Goal: Transaction & Acquisition: Purchase product/service

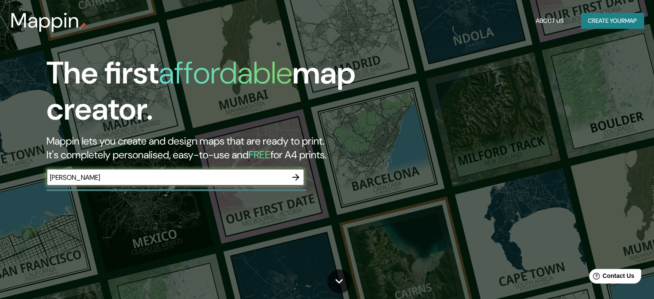
type input "calle elvira"
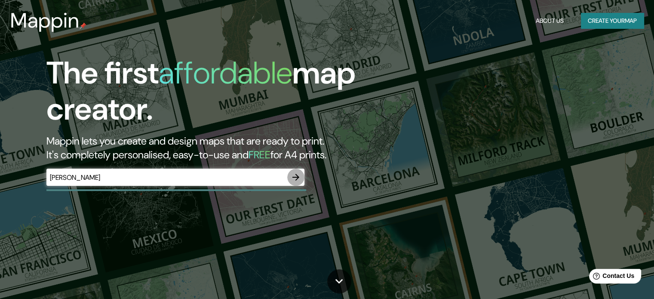
click at [296, 178] on icon "button" at bounding box center [296, 177] width 10 height 10
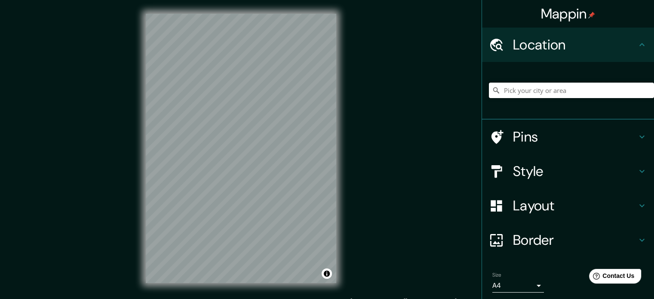
click at [521, 91] on input "Pick your city or area" at bounding box center [571, 90] width 165 height 15
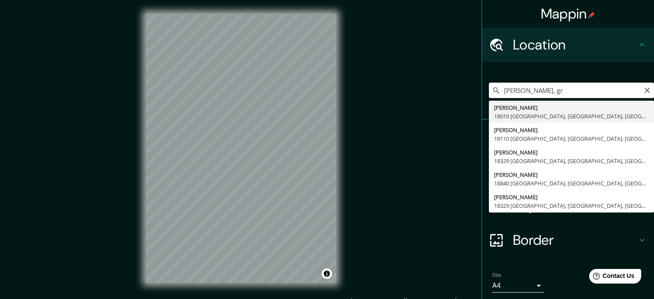
type input "Calle Elvira, 18010 Granada, provincia de Granada, España"
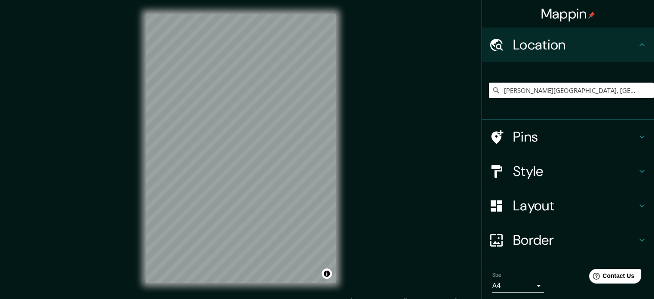
click at [530, 171] on h4 "Style" at bounding box center [575, 170] width 124 height 17
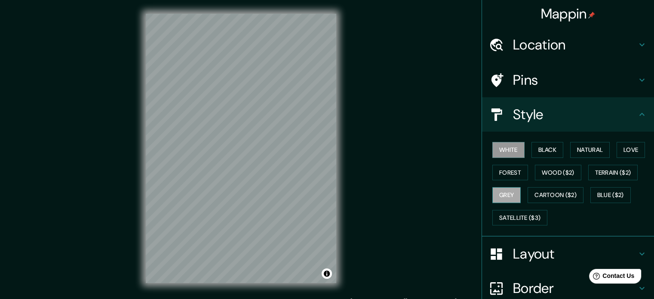
click at [501, 191] on button "Grey" at bounding box center [506, 195] width 28 height 16
click at [474, 219] on div "Mappin Location Calle Elvira, 18010 Granada, provincia de Granada, España Pins …" at bounding box center [327, 155] width 654 height 310
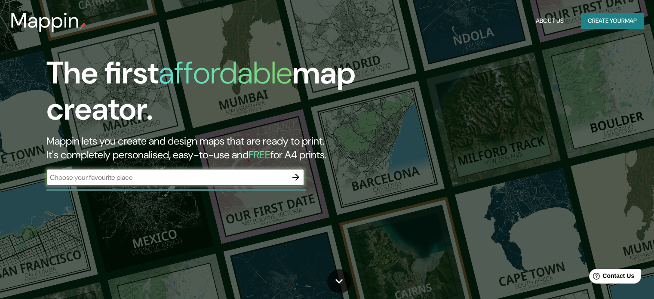
click at [218, 181] on input "text" at bounding box center [166, 177] width 241 height 10
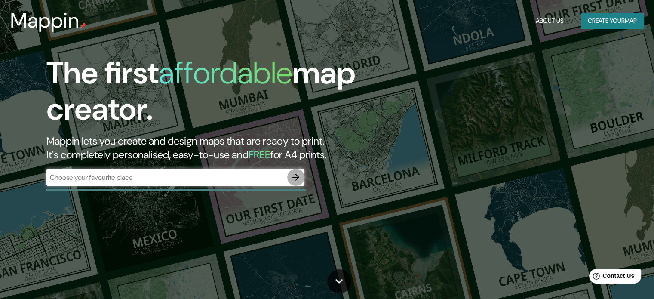
click at [294, 177] on icon "button" at bounding box center [295, 177] width 7 height 7
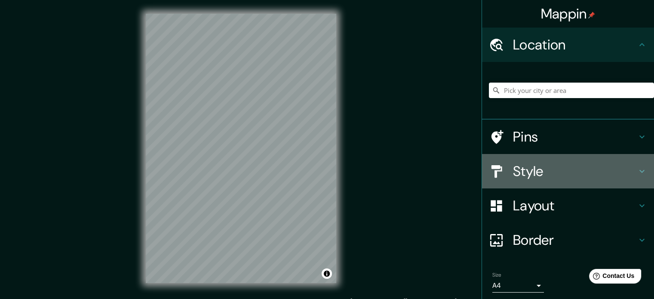
click at [519, 168] on h4 "Style" at bounding box center [575, 170] width 124 height 17
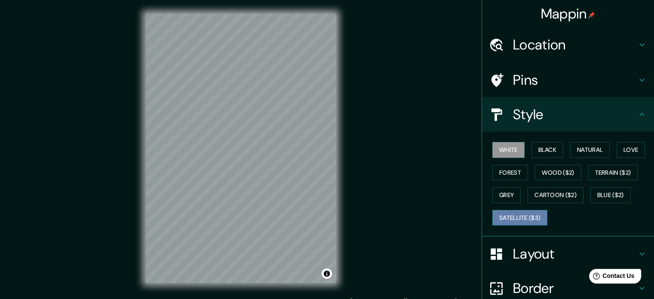
click at [496, 216] on button "Satellite ($3)" at bounding box center [519, 218] width 55 height 16
